Goal: Information Seeking & Learning: Check status

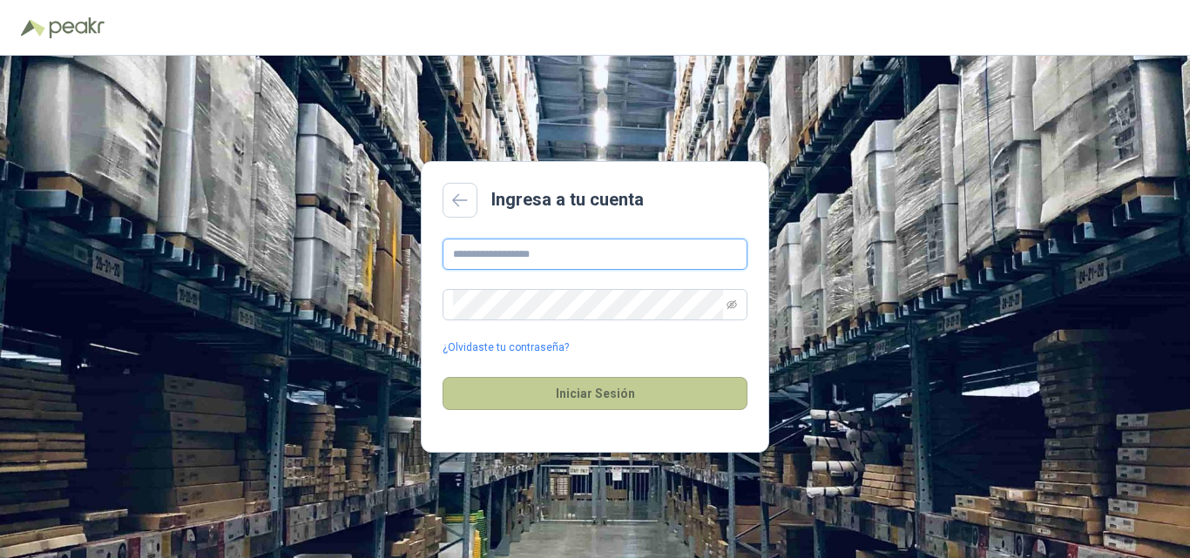
type input "**********"
click at [595, 393] on button "Iniciar Sesión" at bounding box center [594, 393] width 305 height 33
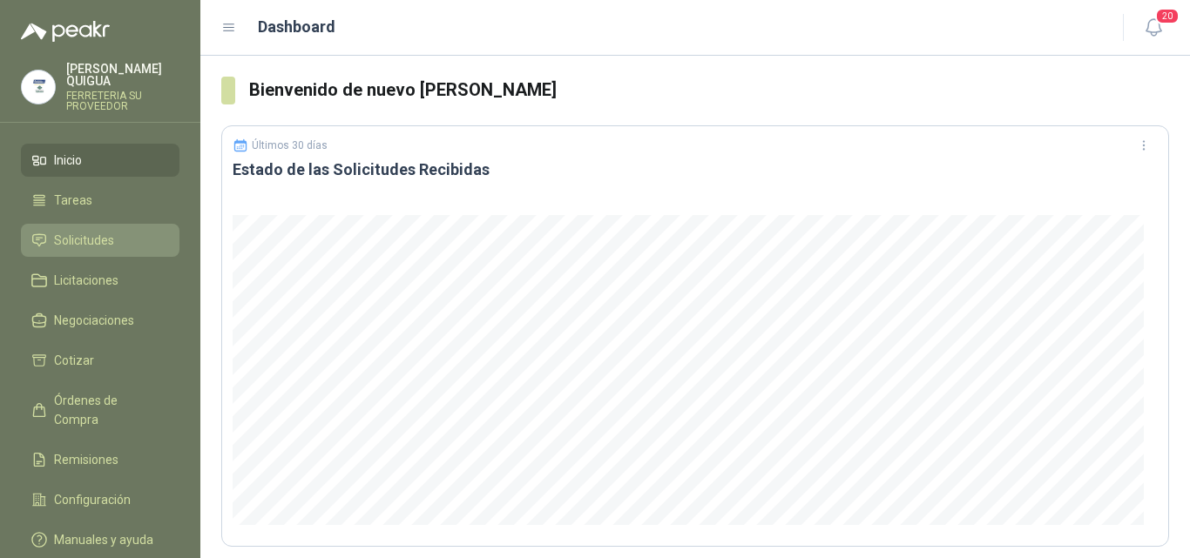
click at [111, 231] on span "Solicitudes" at bounding box center [84, 240] width 60 height 19
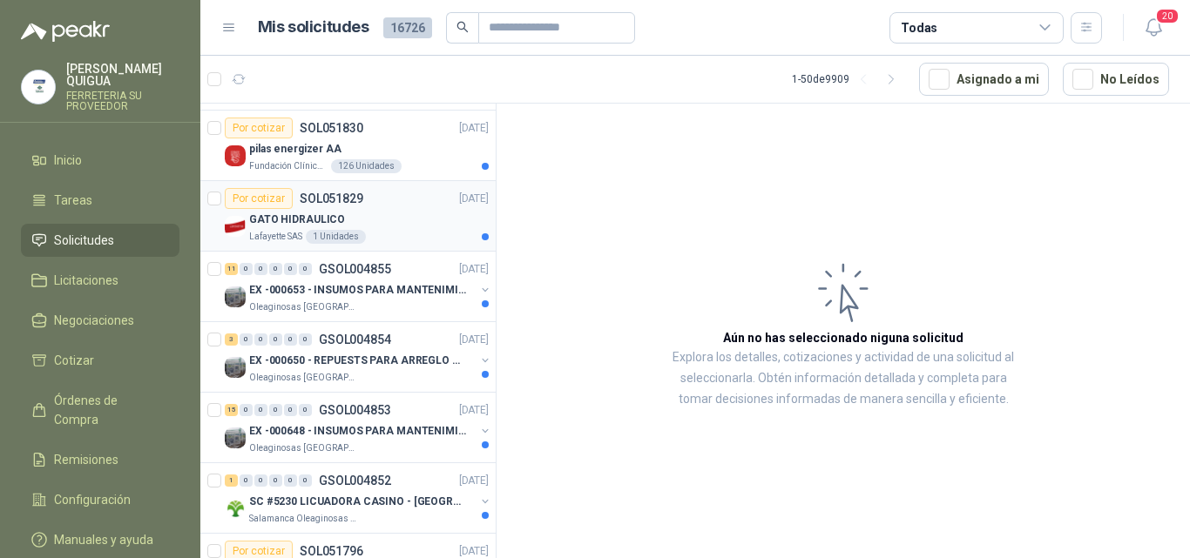
scroll to position [87, 0]
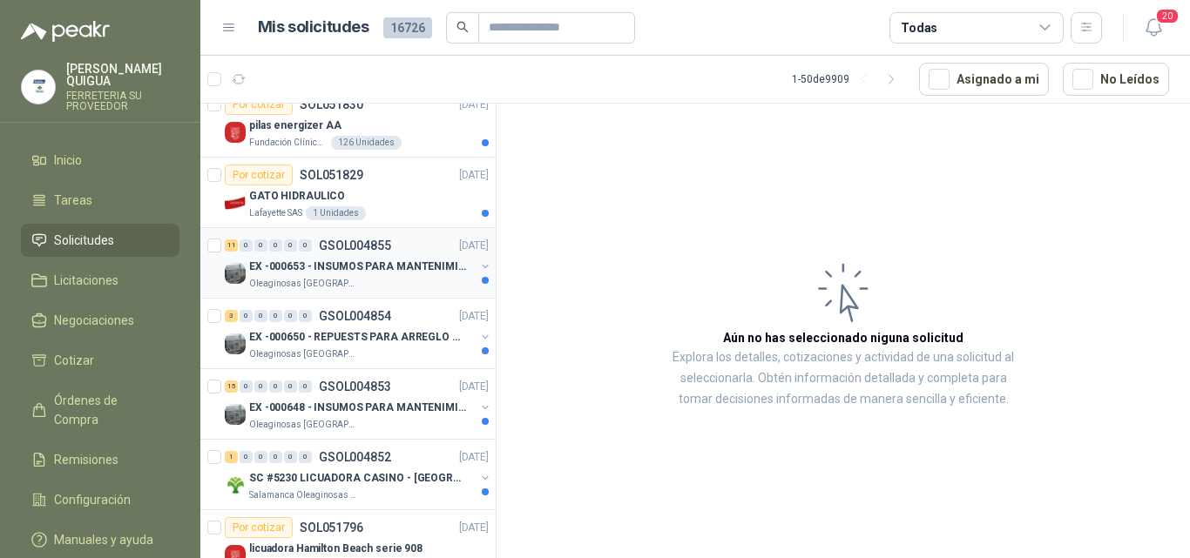
click at [372, 266] on p "EX -000653 - INSUMOS PARA MANTENIMIENTO A CADENAS" at bounding box center [357, 267] width 217 height 17
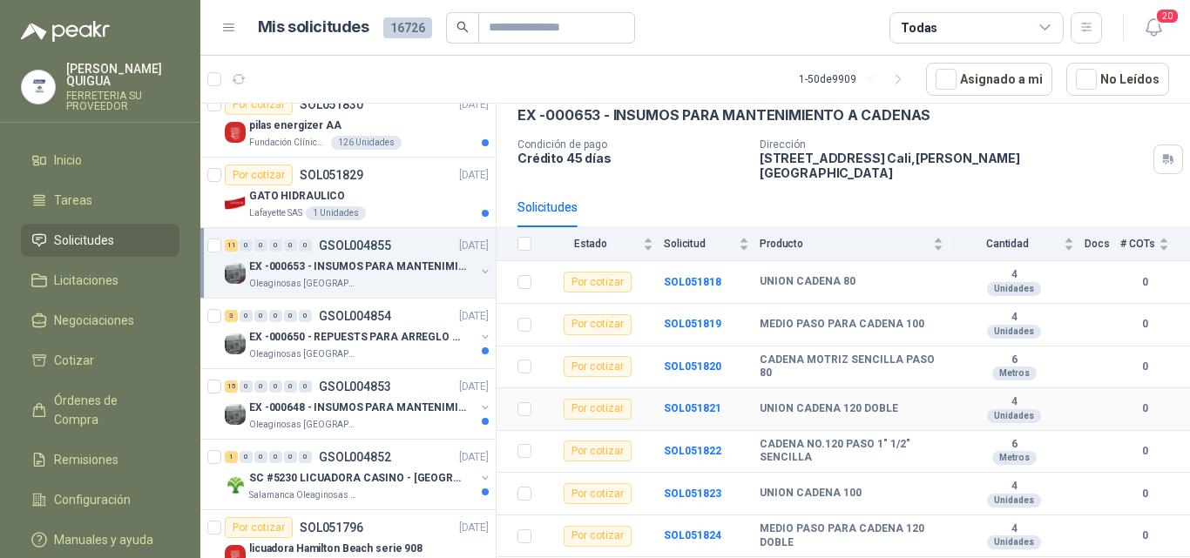
scroll to position [174, 0]
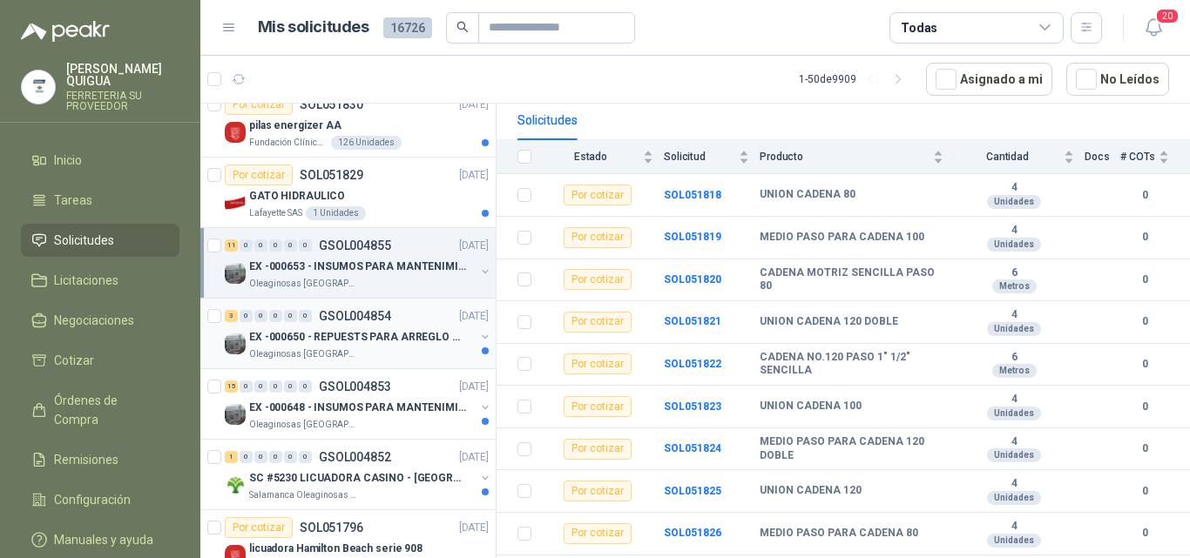
click at [375, 329] on p "EX -000650 - REPUESTS PARA ARREGLO BOMBA DE PLANTA" at bounding box center [357, 337] width 217 height 17
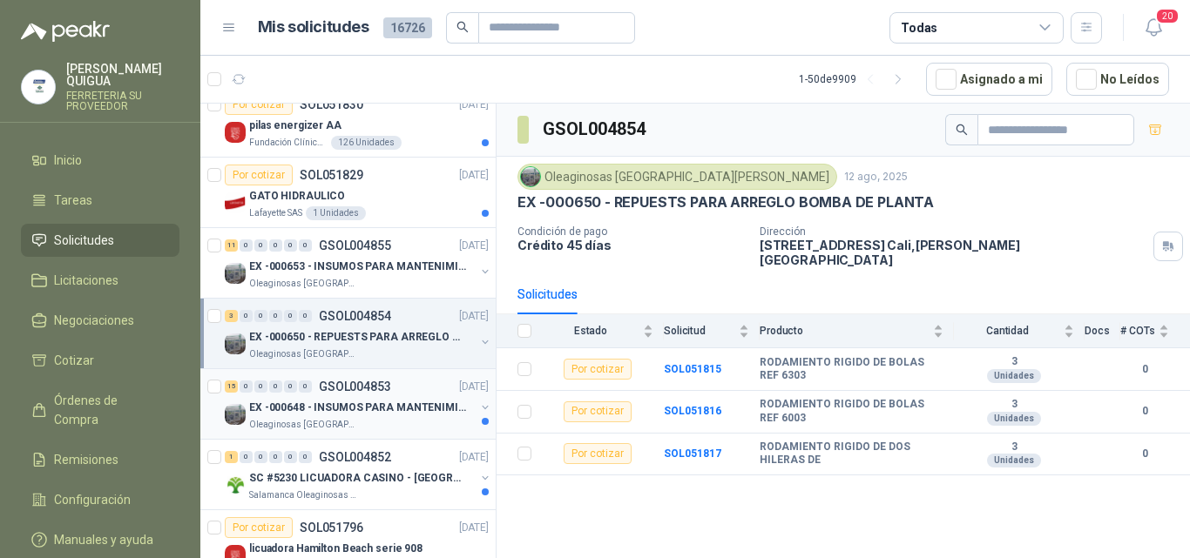
click at [370, 409] on p "EX -000648 - INSUMOS PARA MANTENIMIENITO MECANICO" at bounding box center [357, 408] width 217 height 17
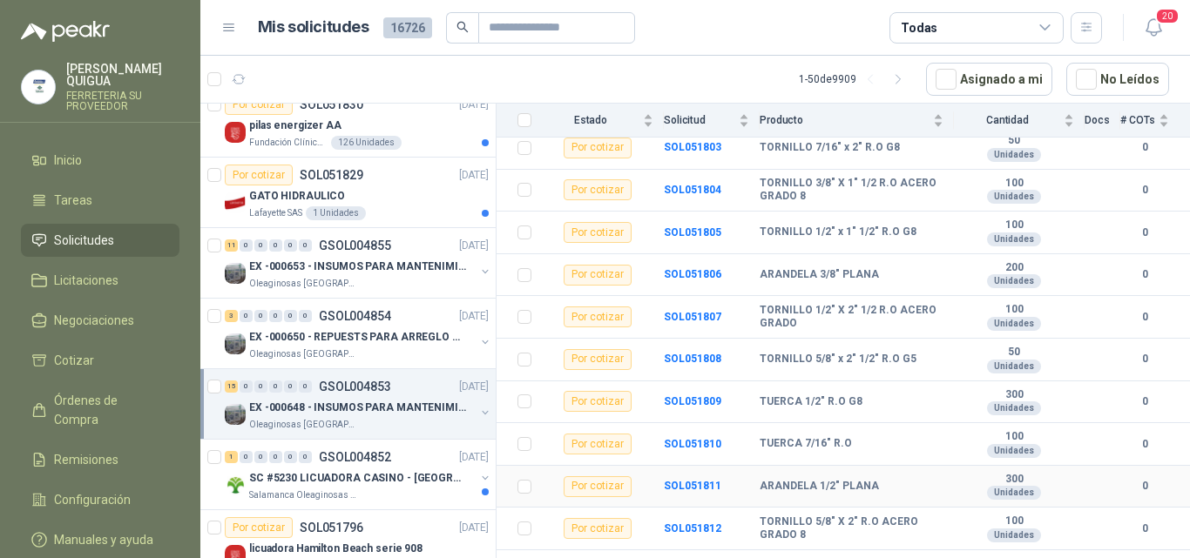
scroll to position [407, 0]
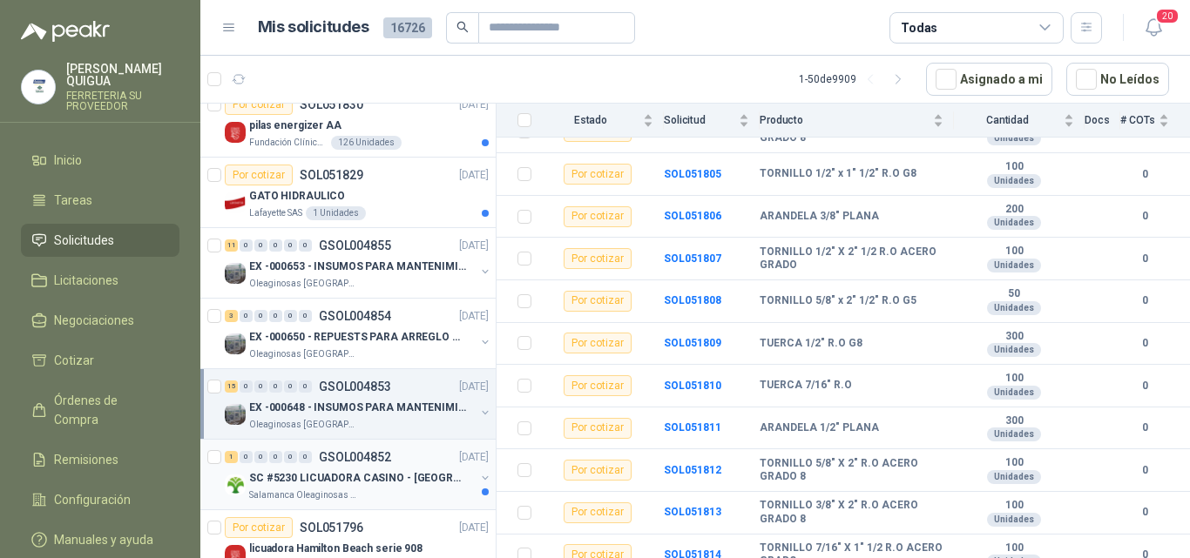
click at [375, 477] on p "SC #5230 LICUADORA CASINO - [GEOGRAPHIC_DATA]" at bounding box center [357, 478] width 217 height 17
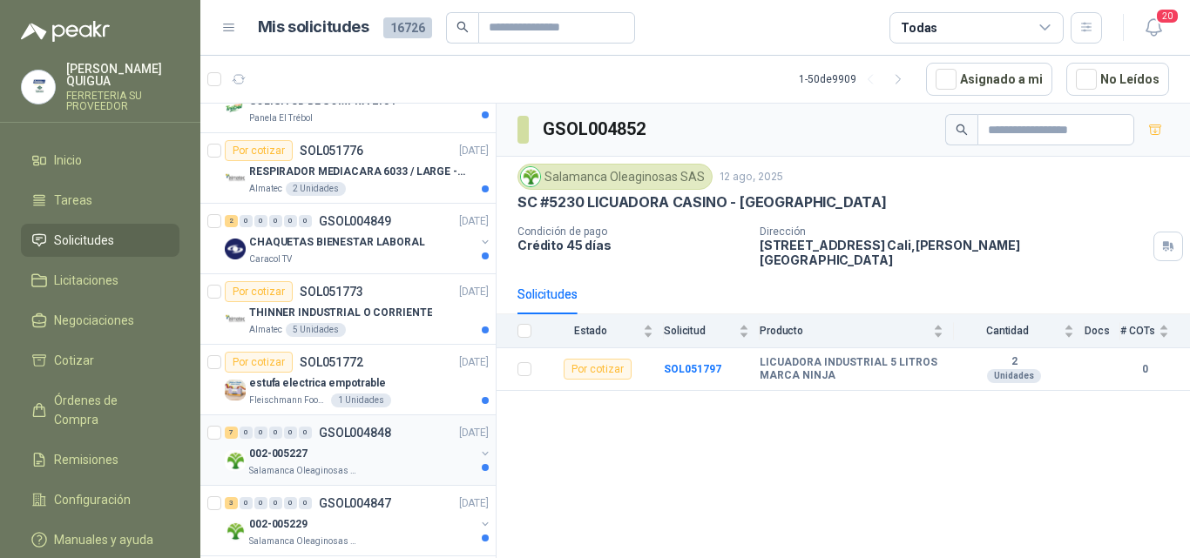
scroll to position [1045, 0]
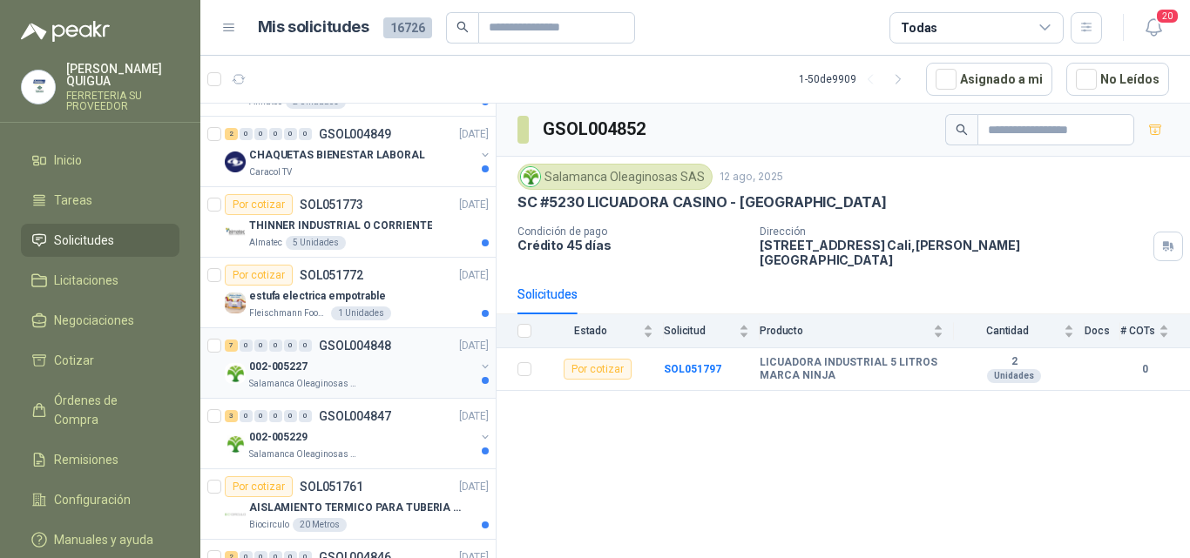
click at [373, 378] on div "Salamanca Oleaginosas SAS" at bounding box center [362, 384] width 226 height 14
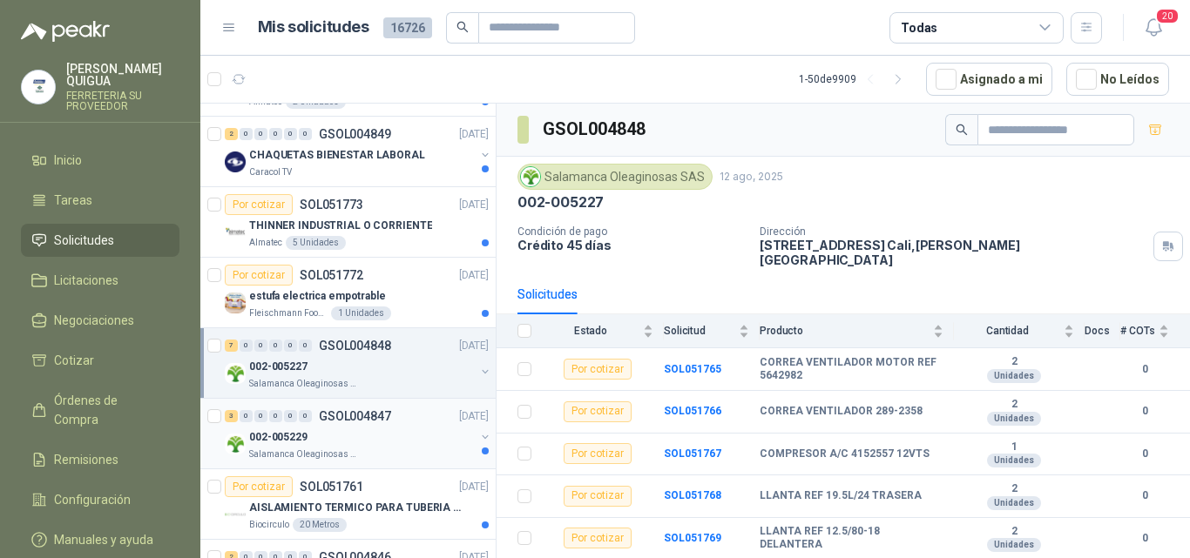
click at [387, 435] on div "002-005229" at bounding box center [362, 437] width 226 height 21
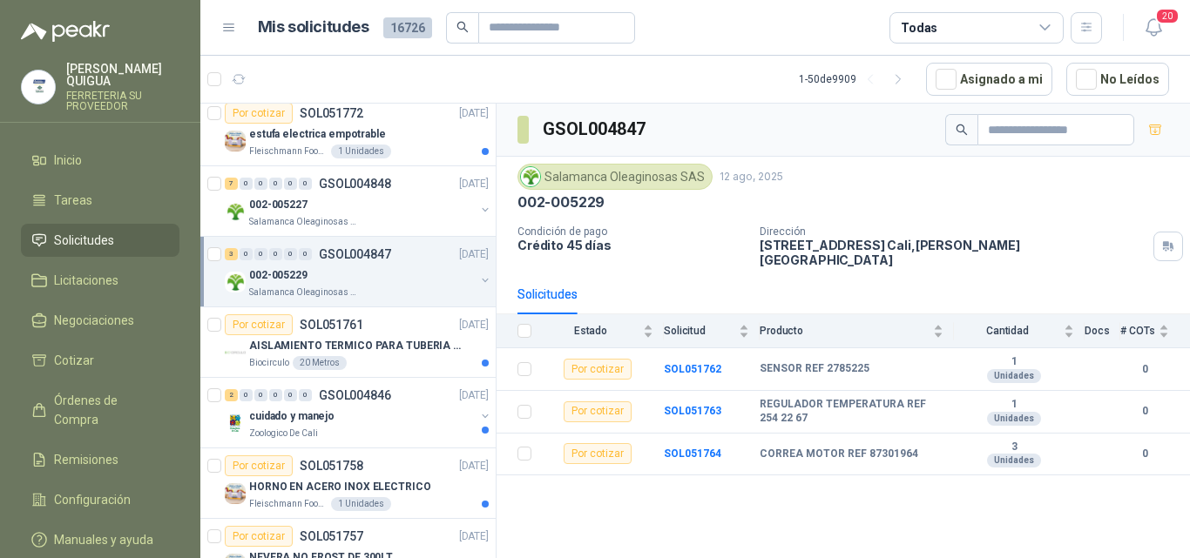
scroll to position [1219, 0]
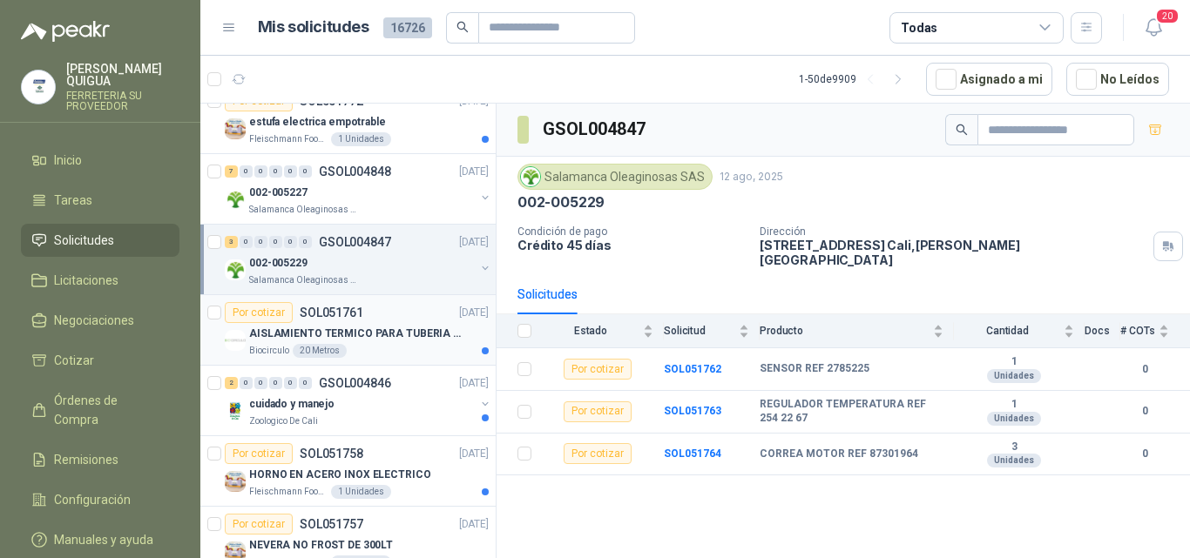
click at [395, 329] on p "AISLAMIENTO TERMICO PARA TUBERIA DE 8"" at bounding box center [357, 334] width 217 height 17
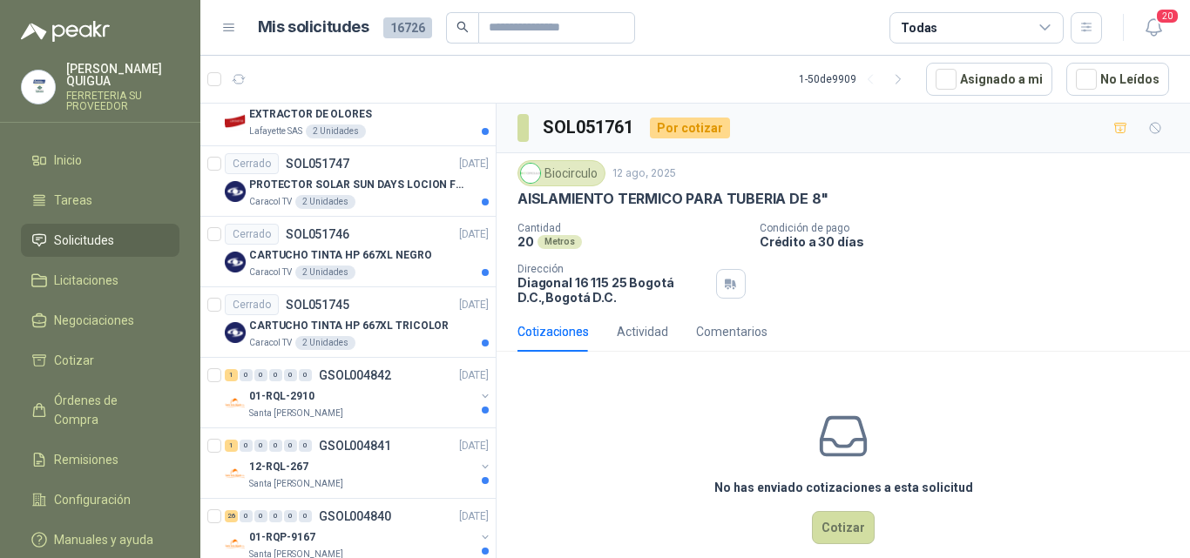
scroll to position [2090, 0]
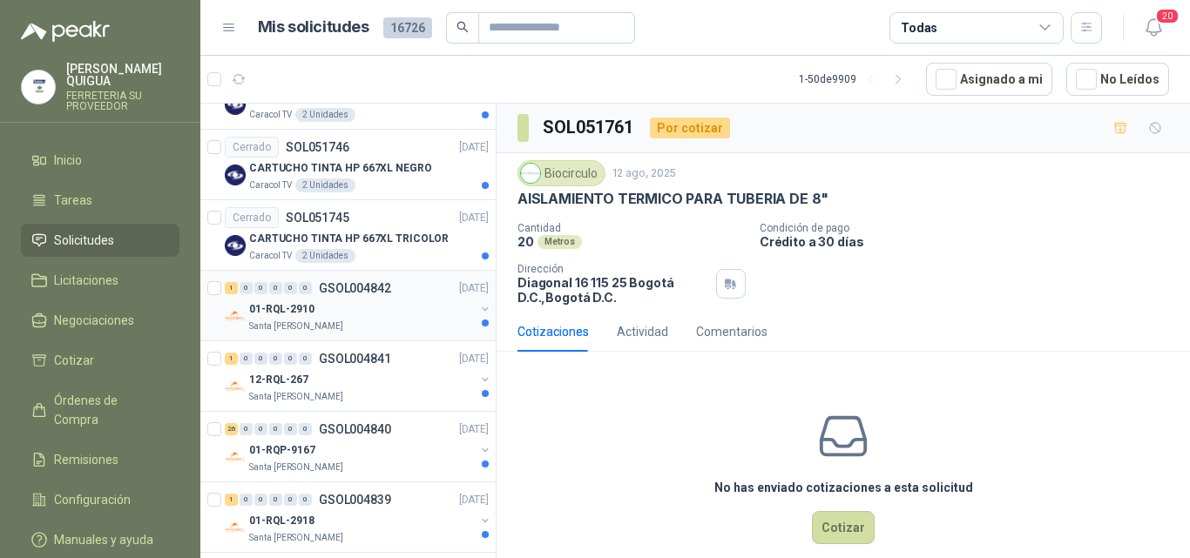
click at [344, 294] on p "GSOL004842" at bounding box center [355, 288] width 72 height 12
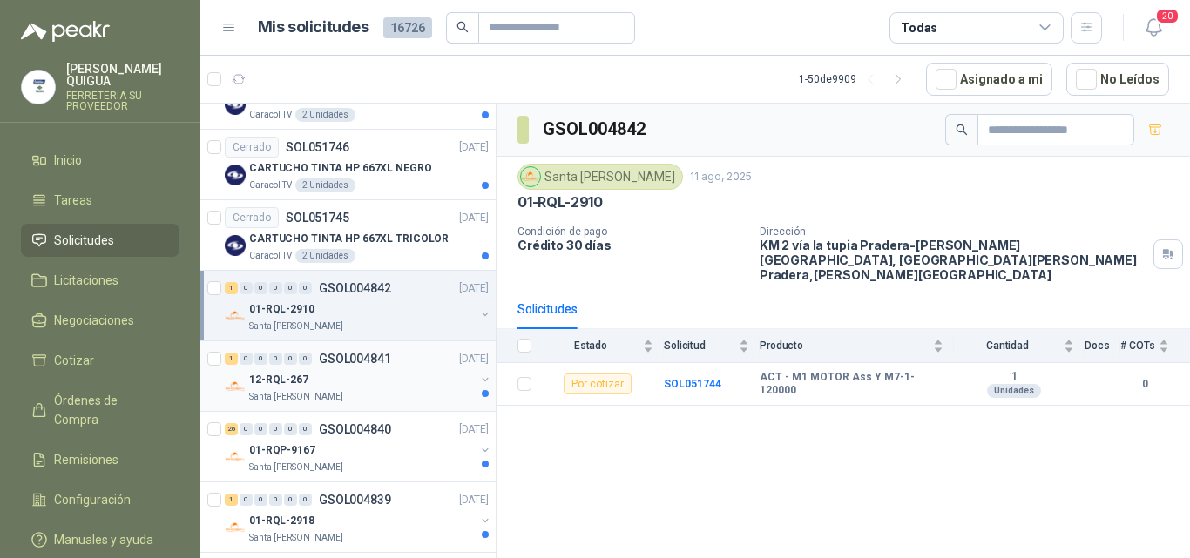
click at [368, 387] on div "12-RQL-267" at bounding box center [362, 379] width 226 height 21
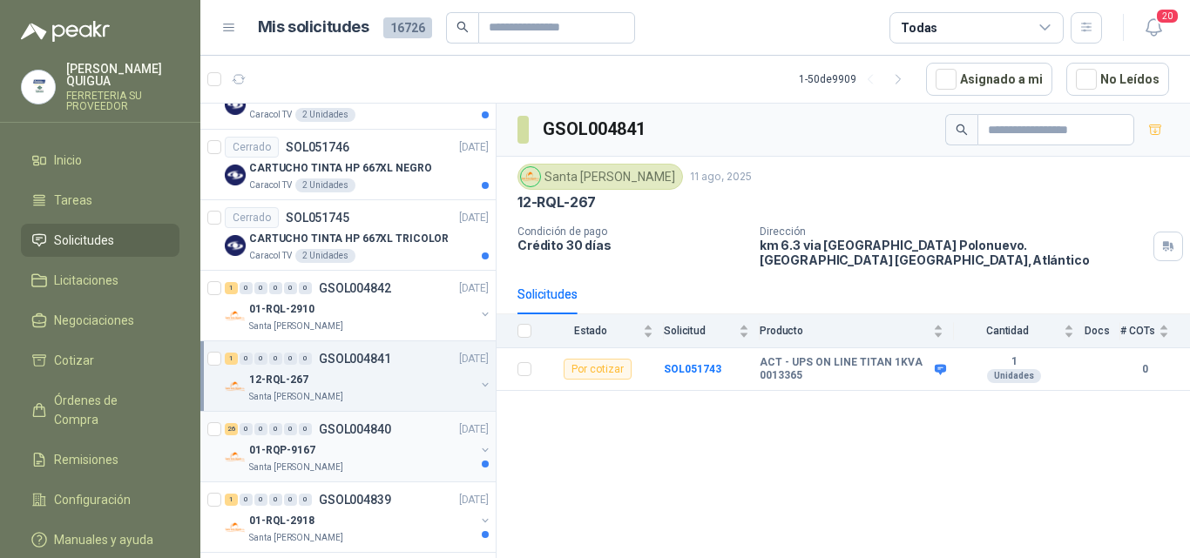
click at [363, 442] on div "01-RQP-9167" at bounding box center [362, 450] width 226 height 21
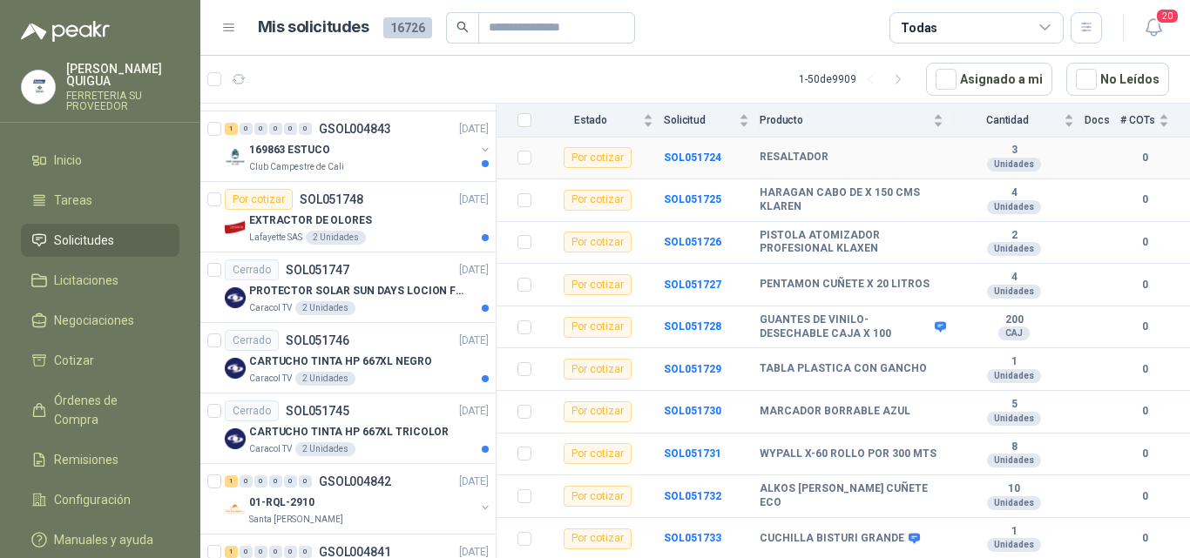
scroll to position [1886, 0]
